Goal: Connect with others: Connect with others

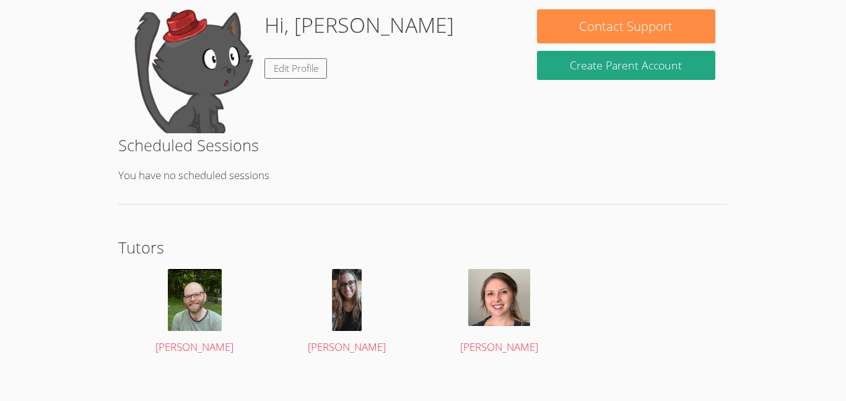
scroll to position [204, 0]
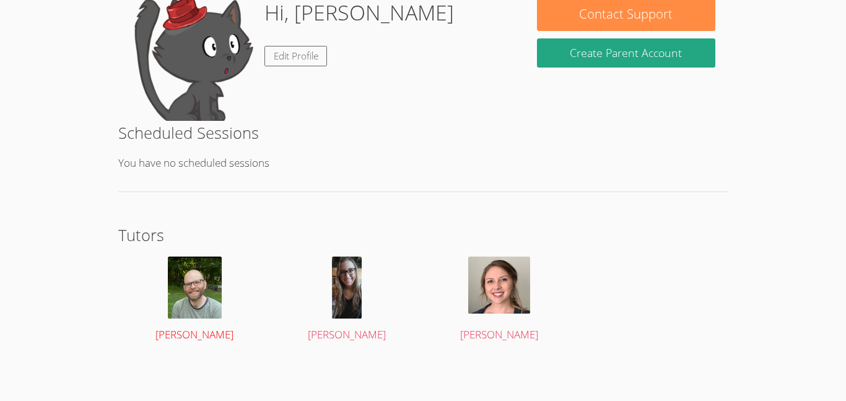
click at [161, 287] on div at bounding box center [195, 287] width 128 height 62
click at [147, 263] on div at bounding box center [195, 287] width 128 height 62
click at [141, 258] on div at bounding box center [195, 287] width 128 height 62
click at [214, 357] on div "Successfully authenticated from classlink account As of [DATE], our tutors will…" at bounding box center [423, 111] width 635 height 541
click at [142, 258] on div at bounding box center [195, 287] width 128 height 62
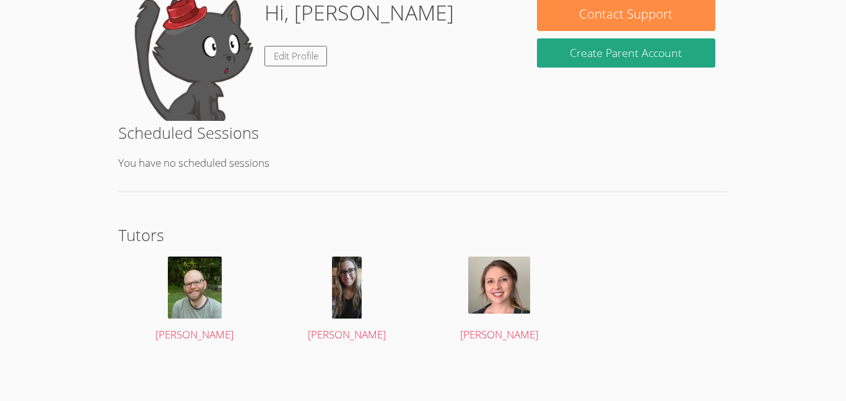
click at [148, 257] on div at bounding box center [195, 287] width 128 height 62
click at [205, 357] on div "Successfully authenticated from classlink account As of [DATE], our tutors will…" at bounding box center [423, 111] width 635 height 541
